Goal: Task Accomplishment & Management: Manage account settings

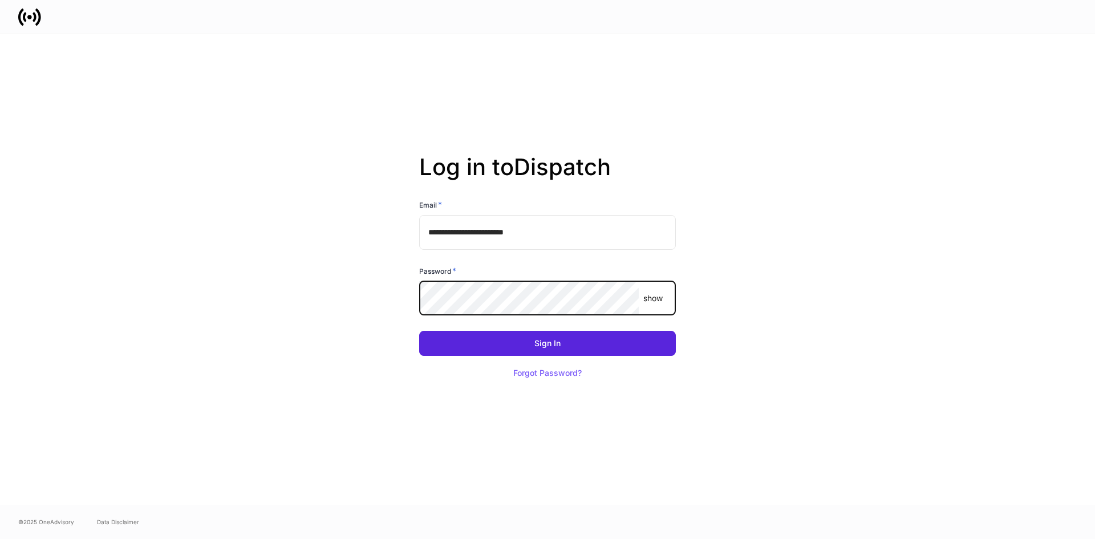
click at [419, 331] on button "Sign In" at bounding box center [547, 343] width 257 height 25
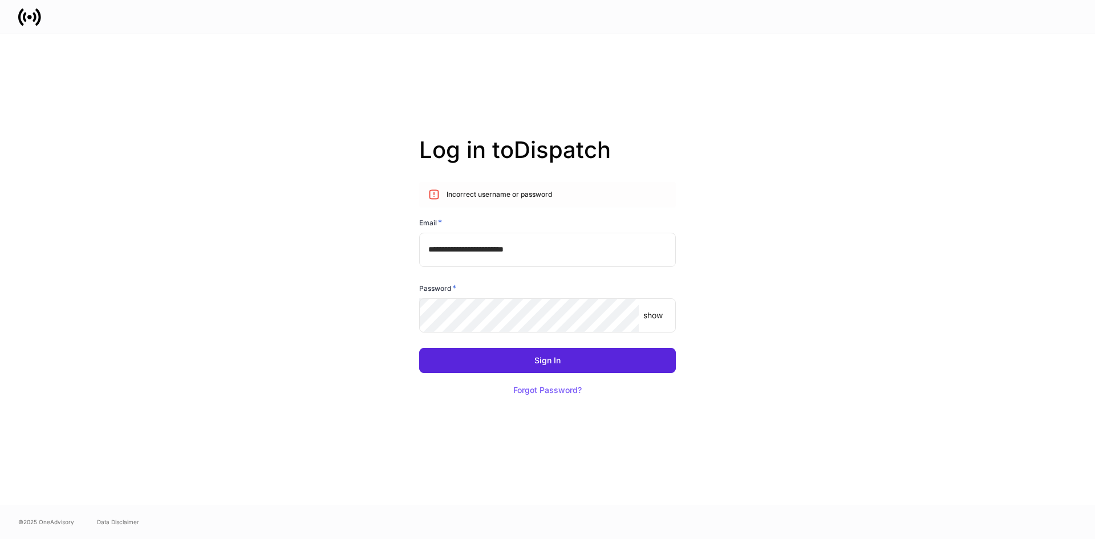
click at [650, 318] on p "show" at bounding box center [652, 315] width 19 height 11
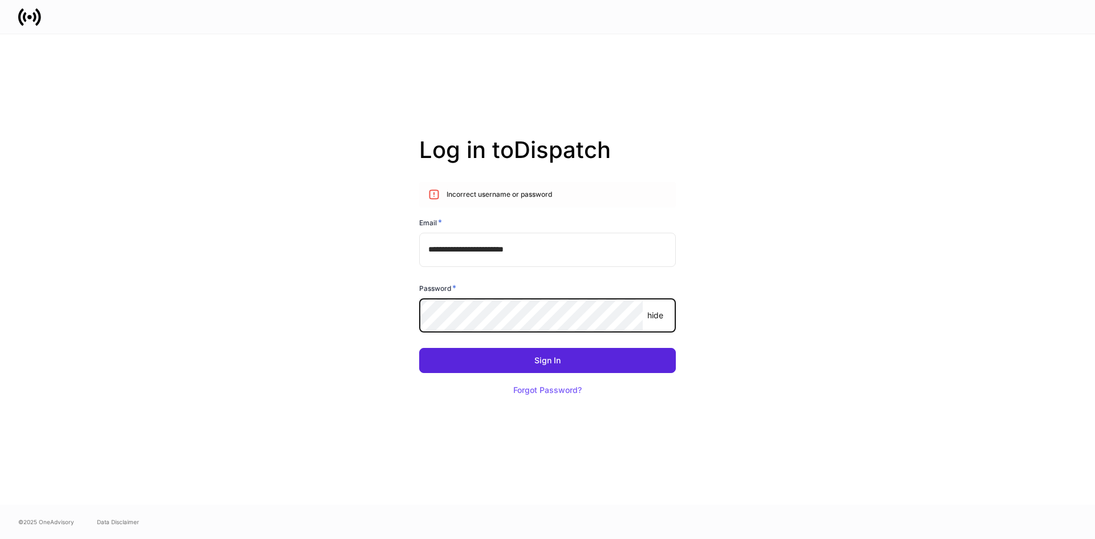
click at [419, 348] on button "Sign In" at bounding box center [547, 360] width 257 height 25
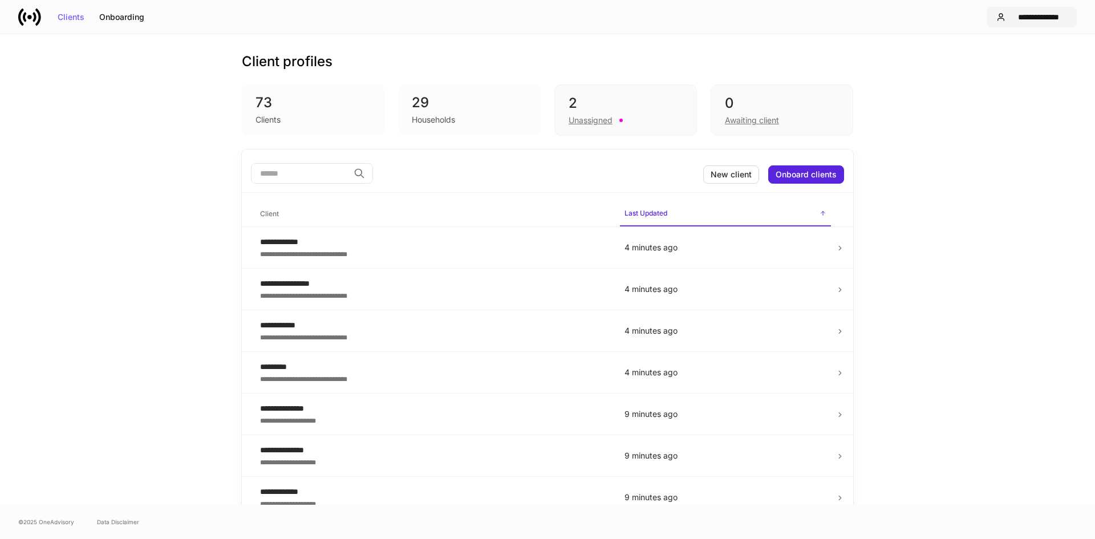
click at [1043, 17] on div "**********" at bounding box center [1038, 17] width 57 height 8
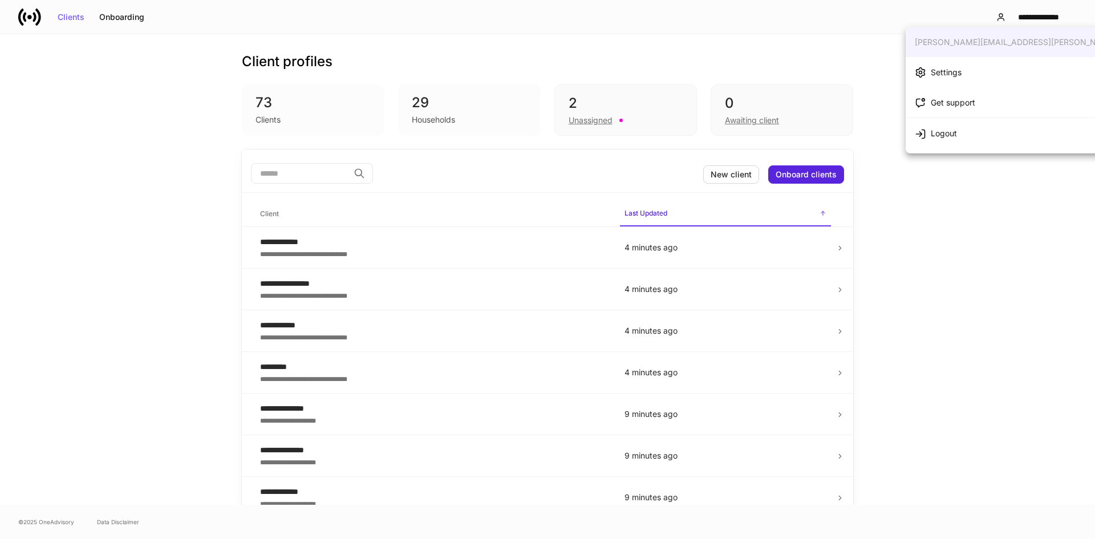
click at [940, 70] on div "Settings" at bounding box center [946, 72] width 31 height 11
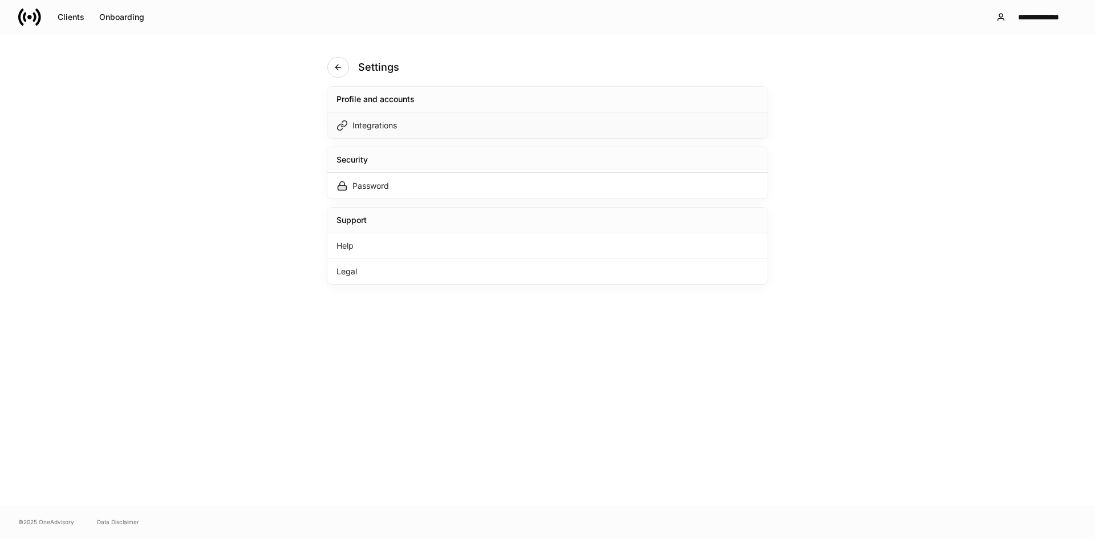
click at [447, 113] on div "Integrations" at bounding box center [547, 125] width 440 height 26
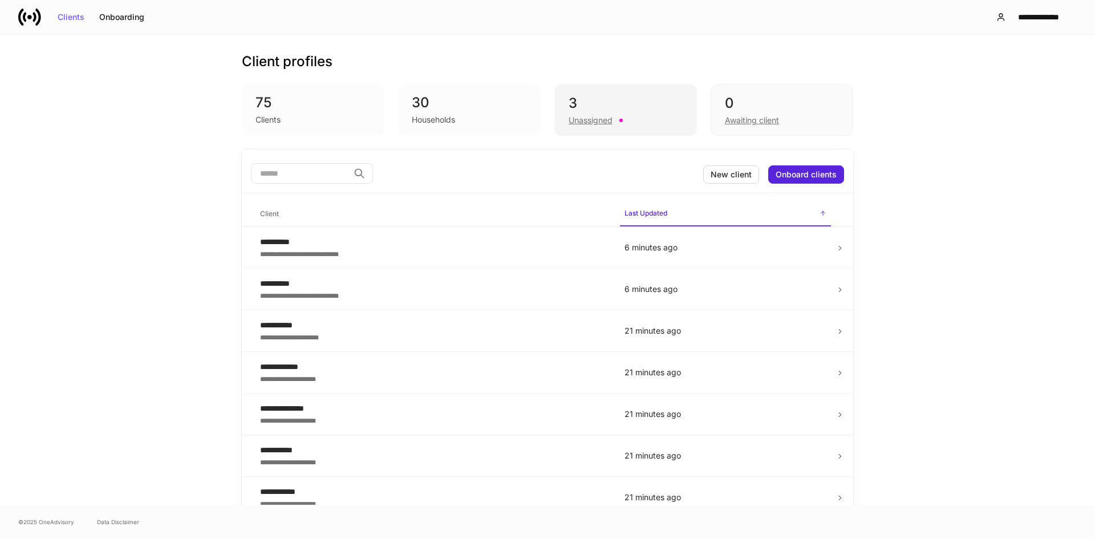
click at [606, 108] on div "3" at bounding box center [626, 103] width 114 height 18
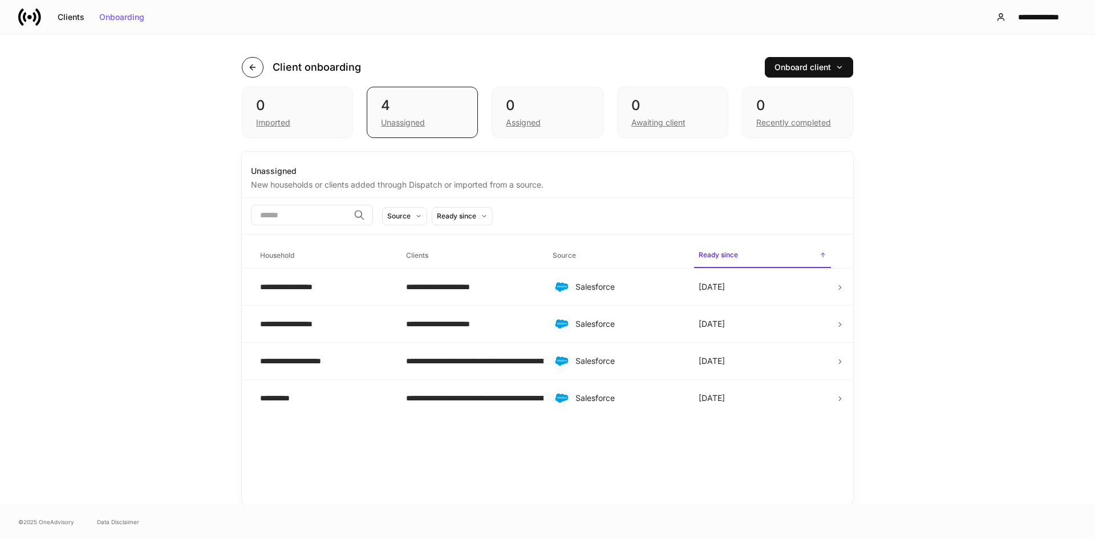
click at [252, 64] on icon "button" at bounding box center [252, 67] width 9 height 9
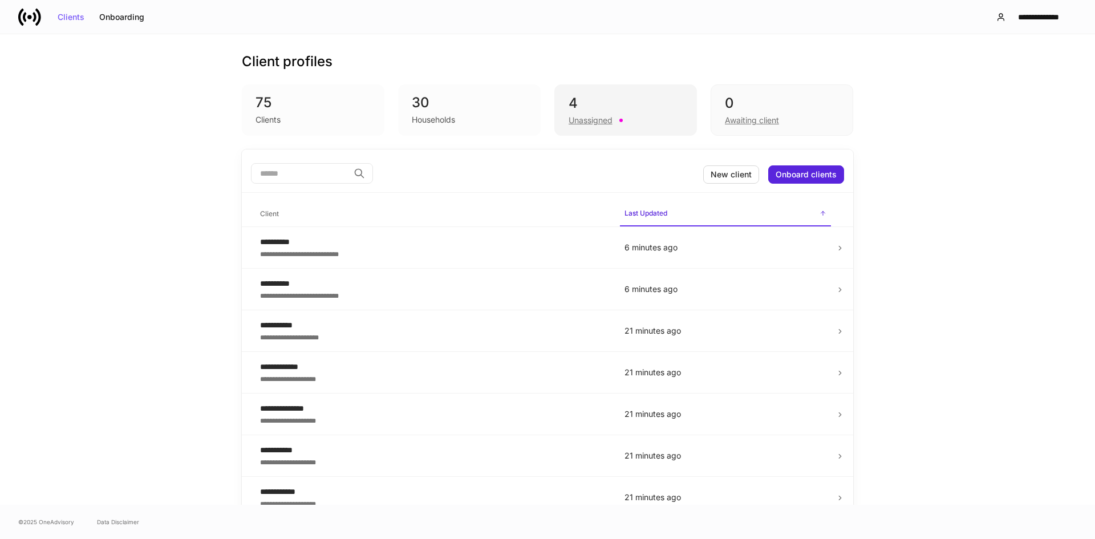
click at [605, 92] on div "4 Unassigned" at bounding box center [625, 109] width 143 height 51
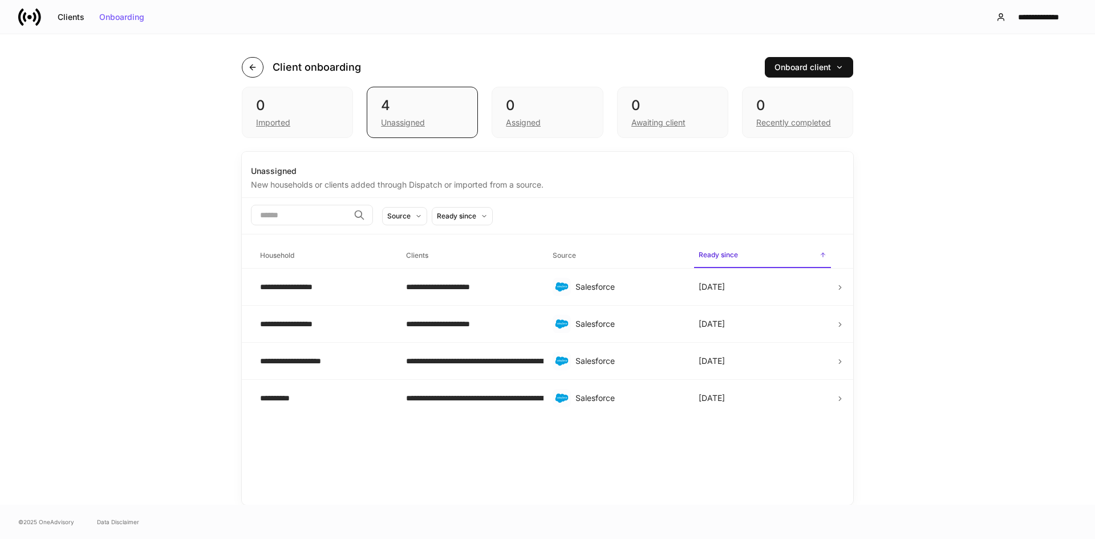
click at [249, 70] on icon "button" at bounding box center [252, 67] width 9 height 9
